Goal: Transaction & Acquisition: Purchase product/service

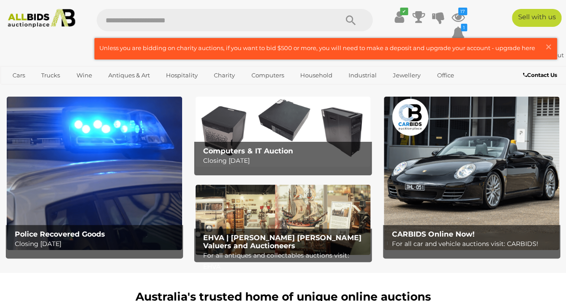
click at [136, 151] on img at bounding box center [94, 173] width 175 height 153
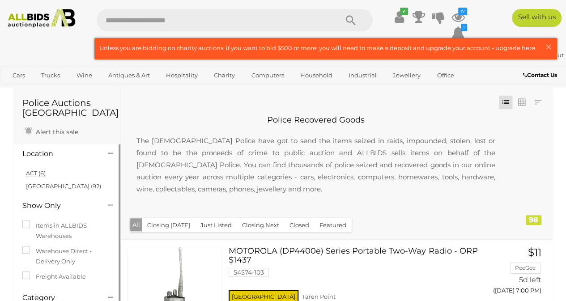
click at [42, 175] on link "ACT (6)" at bounding box center [36, 173] width 20 height 7
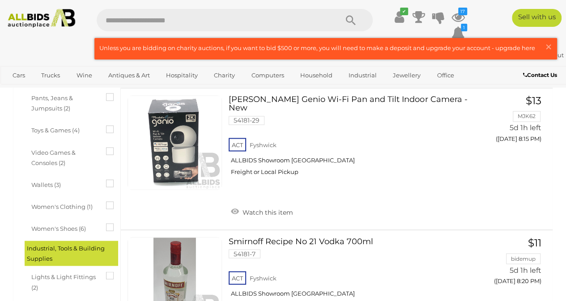
scroll to position [702, 0]
click at [64, 38] on div "✔ 17 1" at bounding box center [282, 27] width 579 height 37
click at [58, 24] on img at bounding box center [41, 18] width 75 height 19
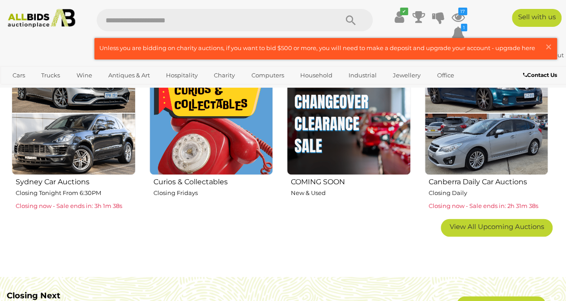
scroll to position [500, 0]
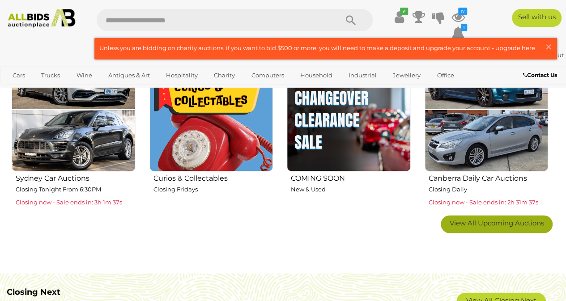
click at [479, 229] on link "View All Upcoming Auctions" at bounding box center [497, 224] width 112 height 18
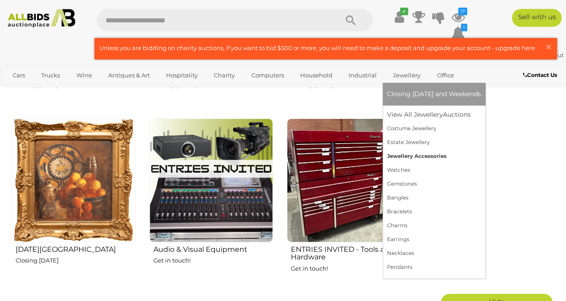
scroll to position [983, 0]
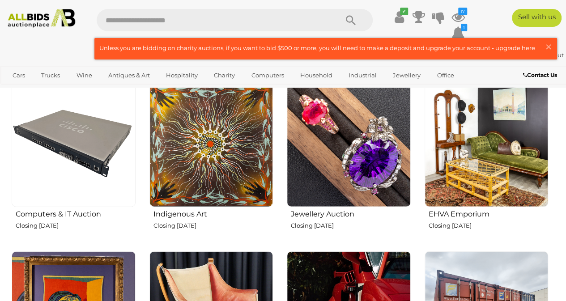
click at [509, 154] on img at bounding box center [487, 146] width 124 height 124
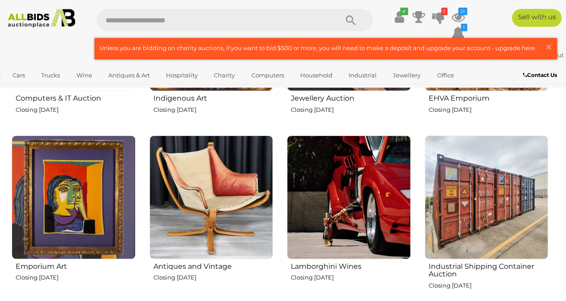
scroll to position [1077, 0]
